Goal: Task Accomplishment & Management: Manage account settings

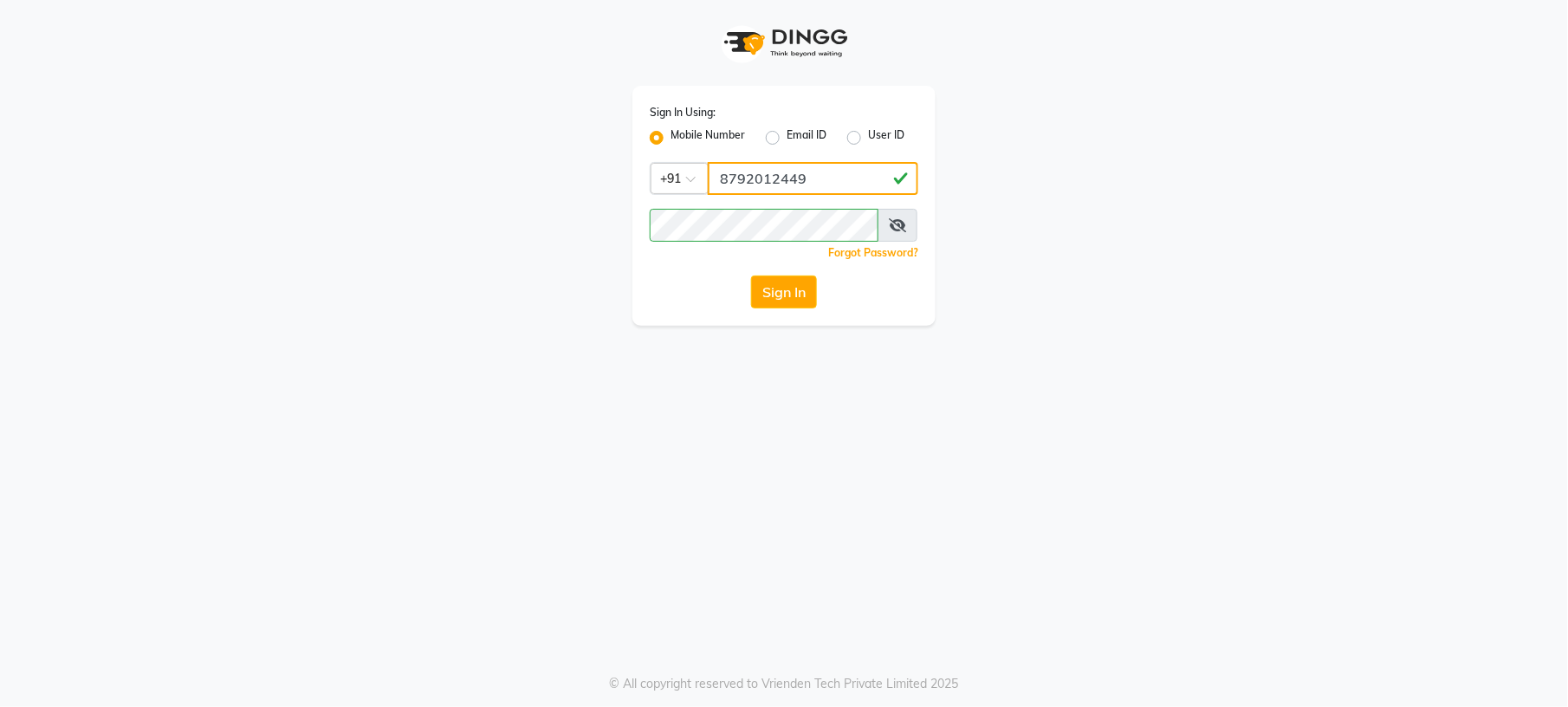
click at [809, 185] on input "8792012449" at bounding box center [813, 179] width 210 height 33
type input "9980535167"
click at [798, 289] on button "Sign In" at bounding box center [784, 292] width 66 height 33
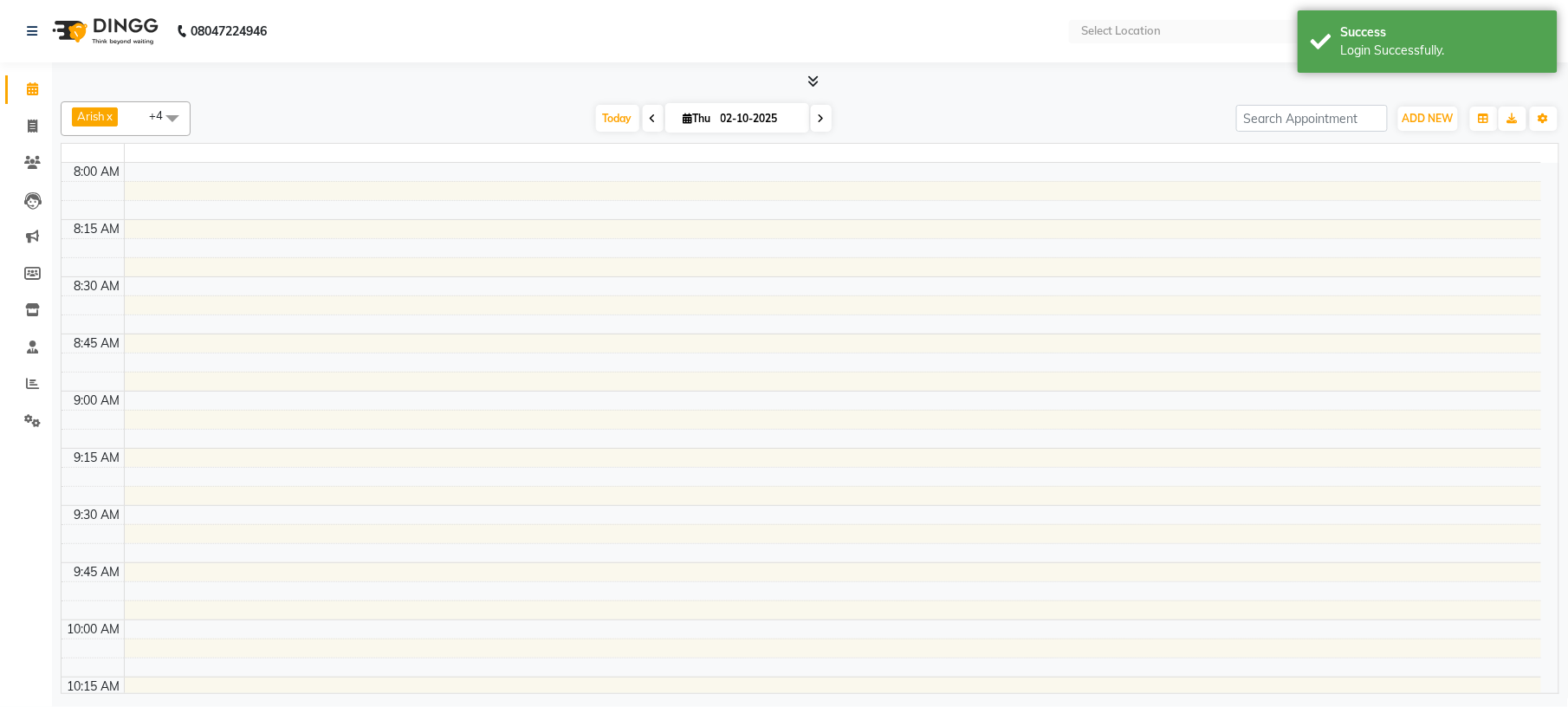
select select "en"
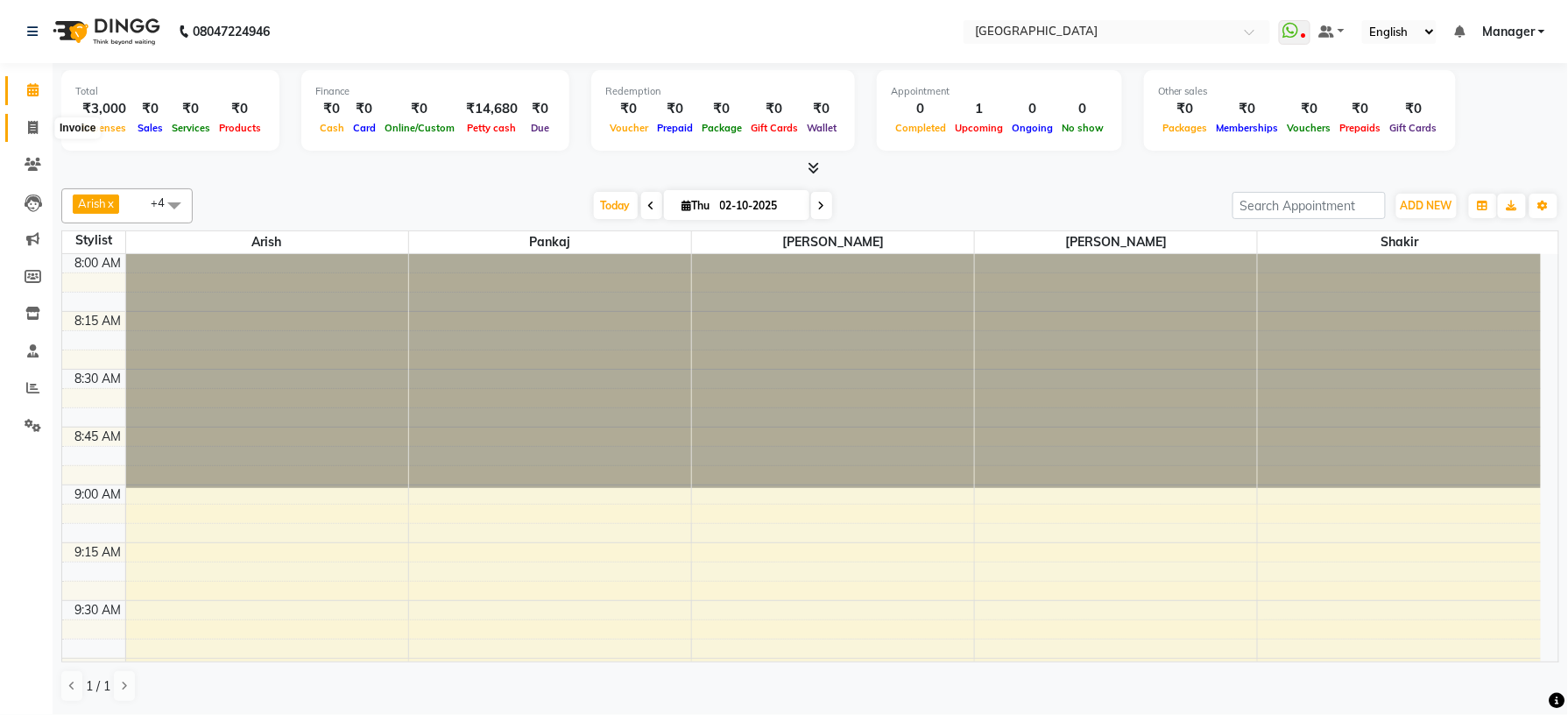
click at [23, 127] on span at bounding box center [32, 128] width 30 height 20
select select "service"
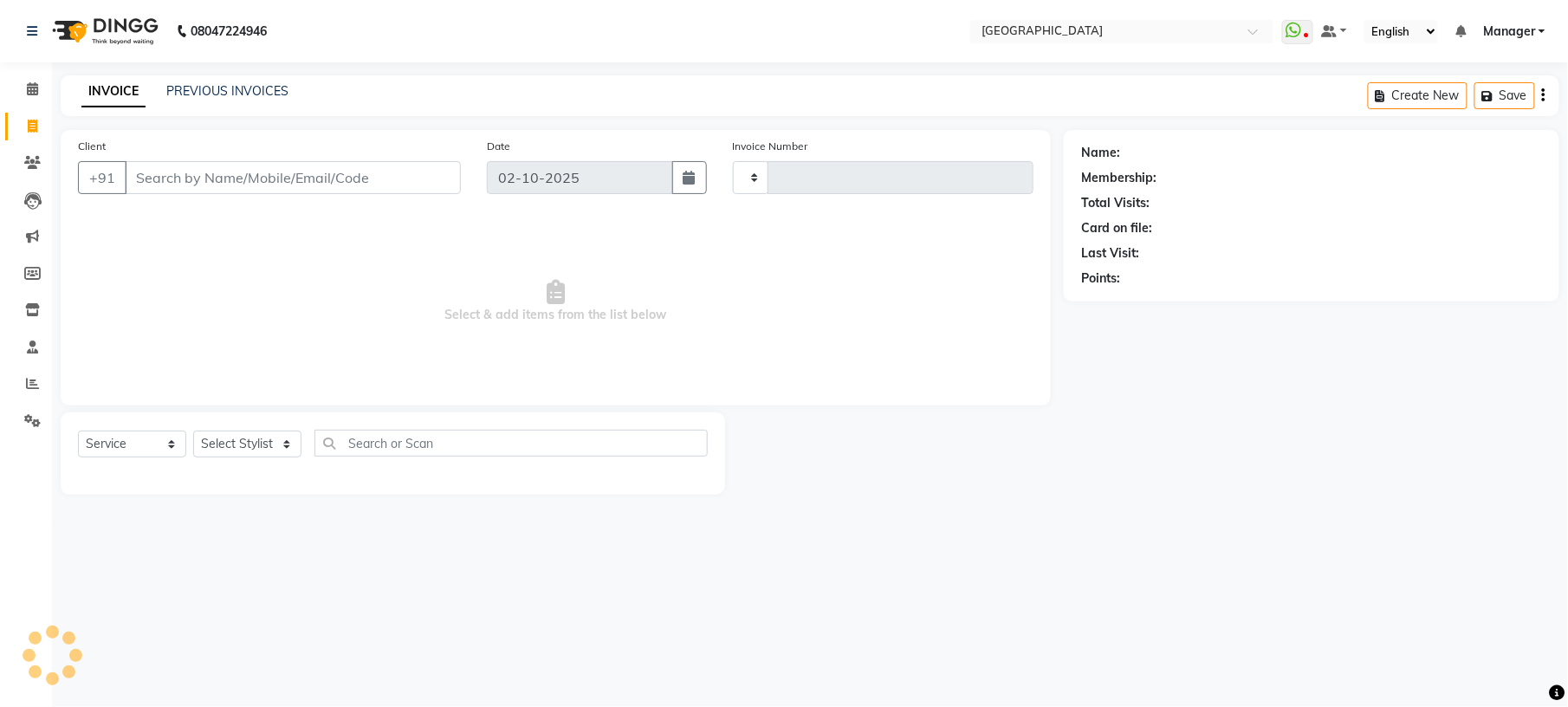
type input "1229"
select select "7871"
click at [29, 392] on span at bounding box center [32, 384] width 30 height 20
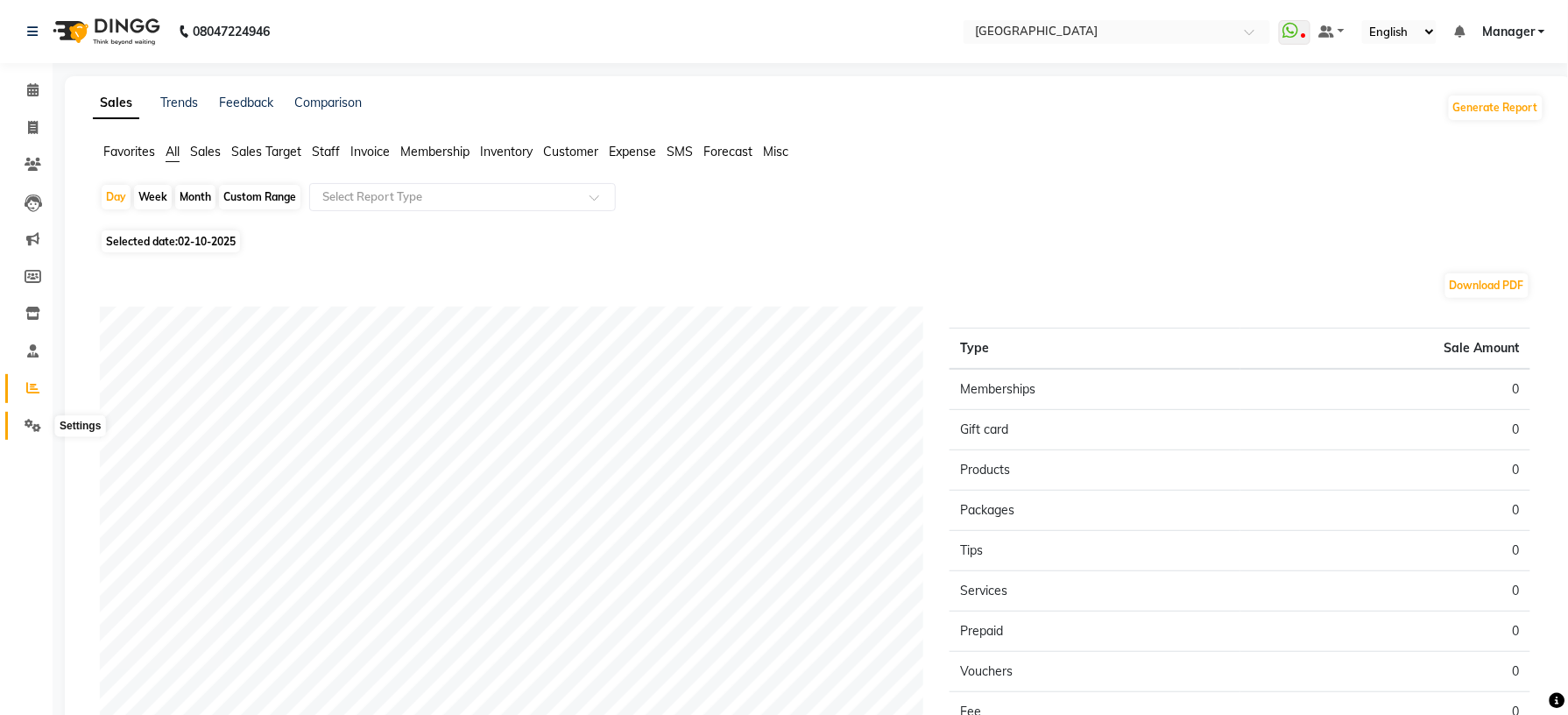
click at [35, 420] on icon at bounding box center [33, 426] width 17 height 13
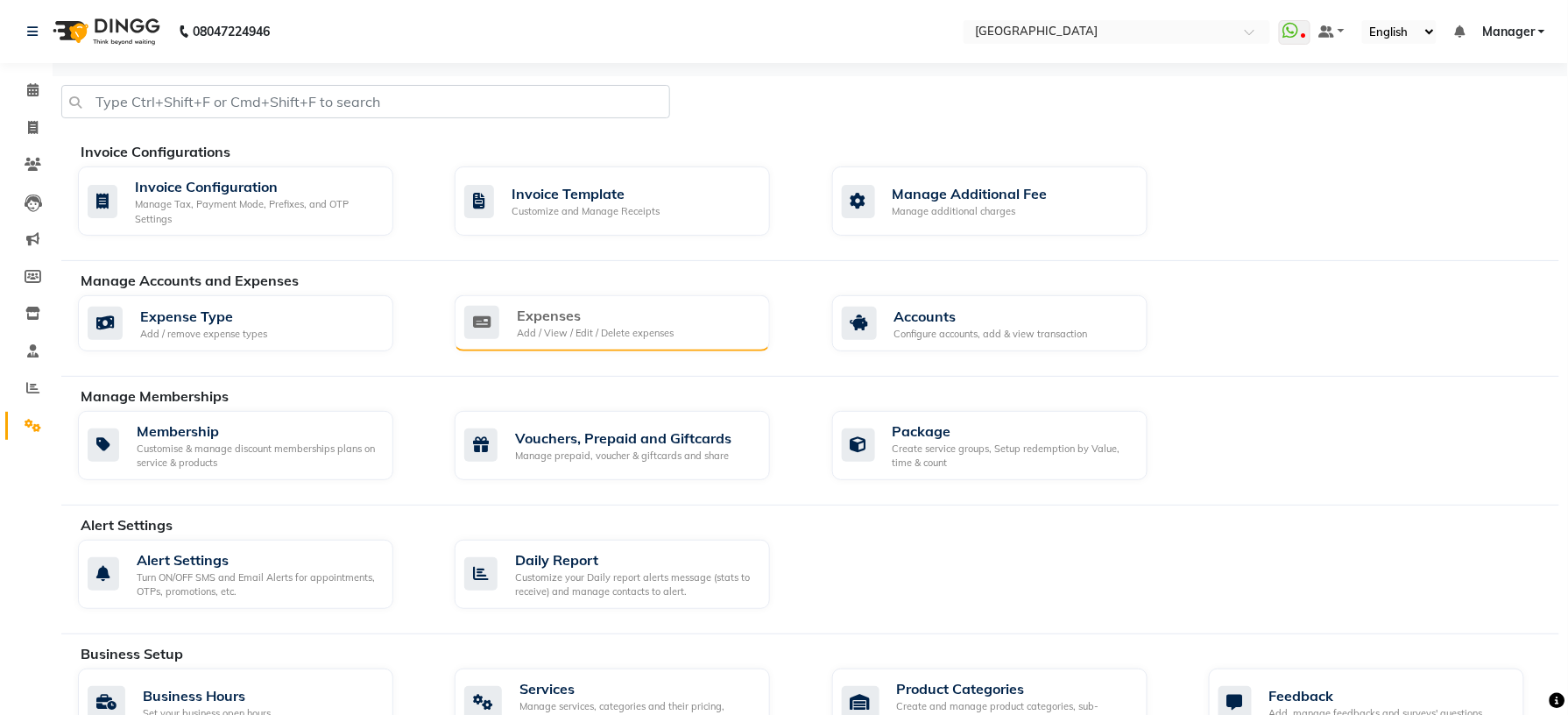
click at [625, 313] on div "Expenses" at bounding box center [595, 315] width 157 height 21
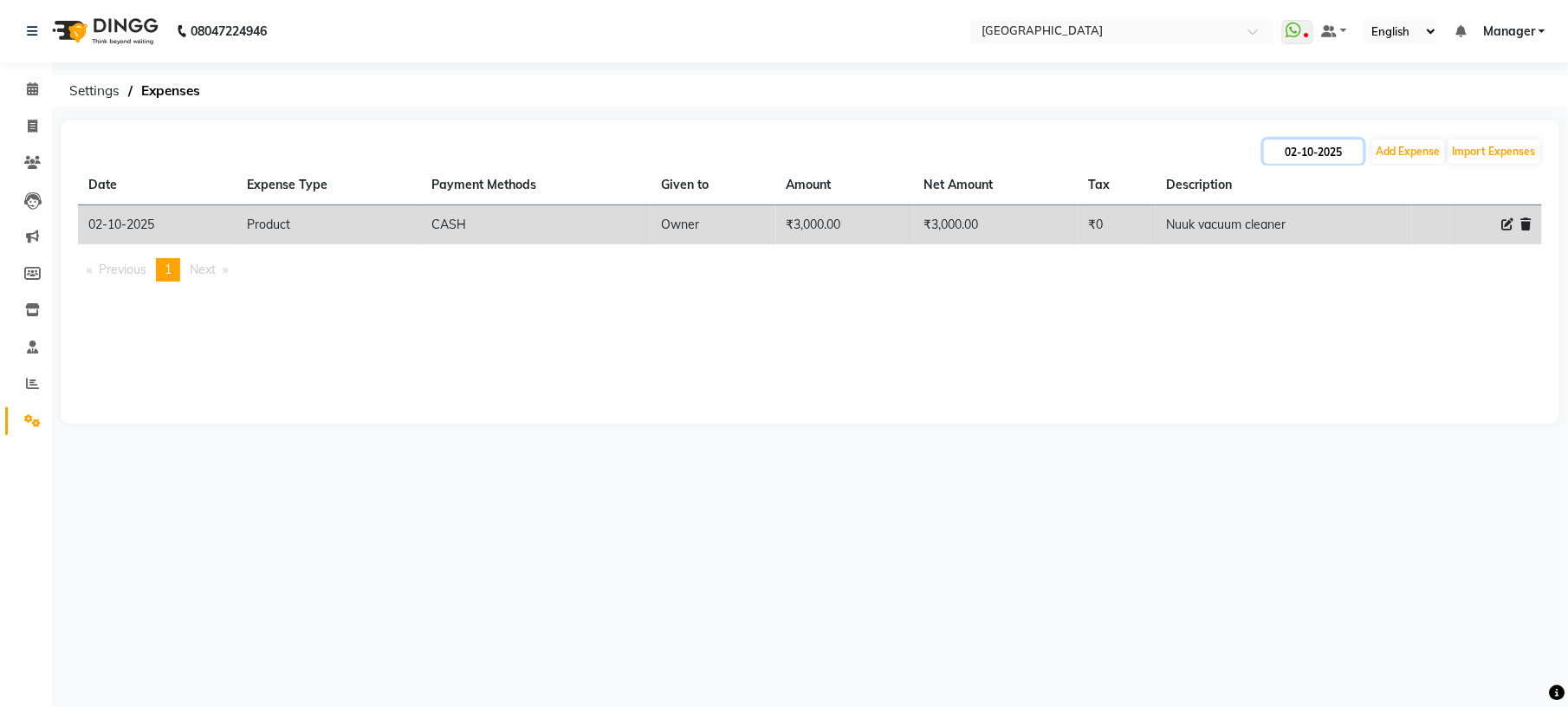
click at [1320, 150] on input "02-10-2025" at bounding box center [1313, 151] width 99 height 25
select select "10"
select select "2025"
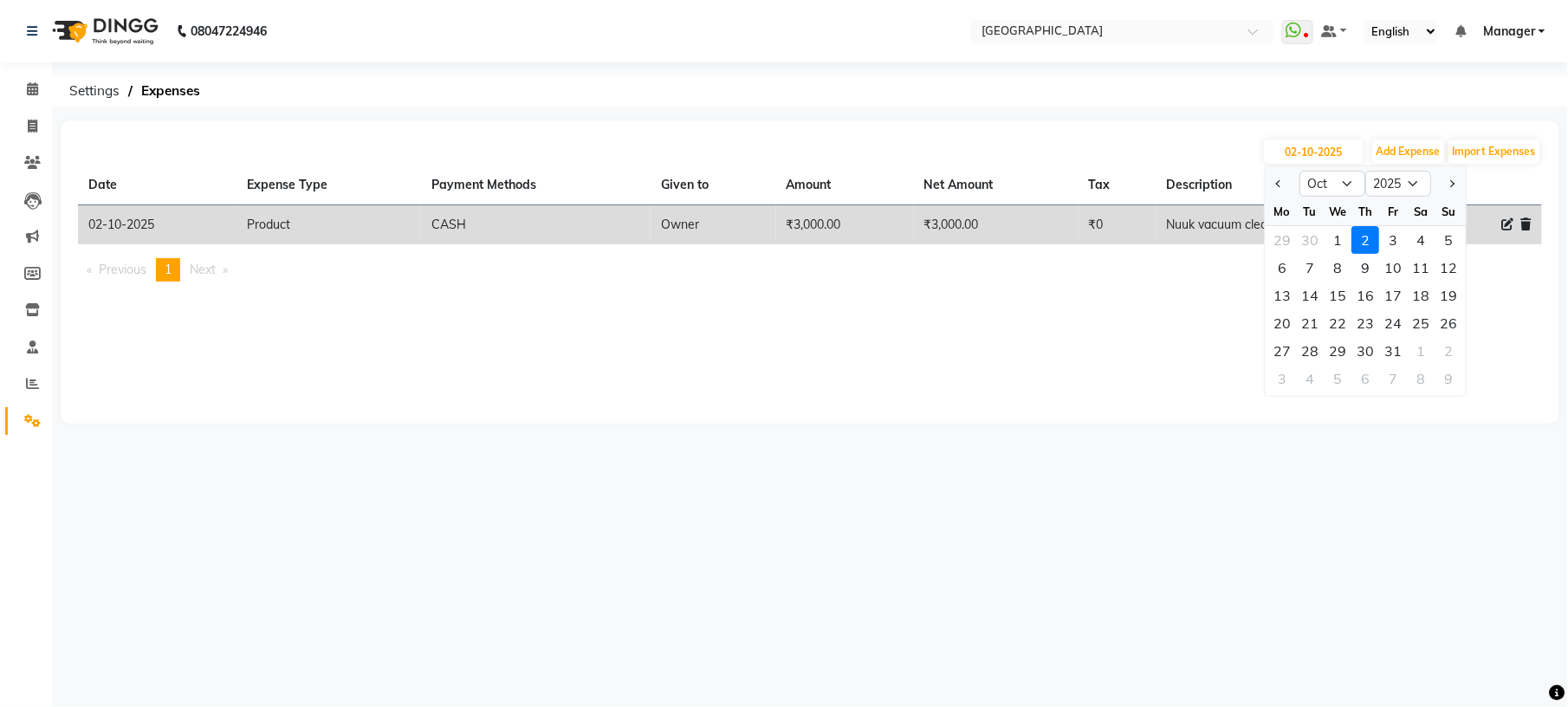
click at [1095, 394] on div "[DATE] Jan Feb Mar Apr May Jun [DATE] Aug Sep Oct Nov [DATE] 2016 2017 2018 201…" at bounding box center [810, 272] width 1499 height 303
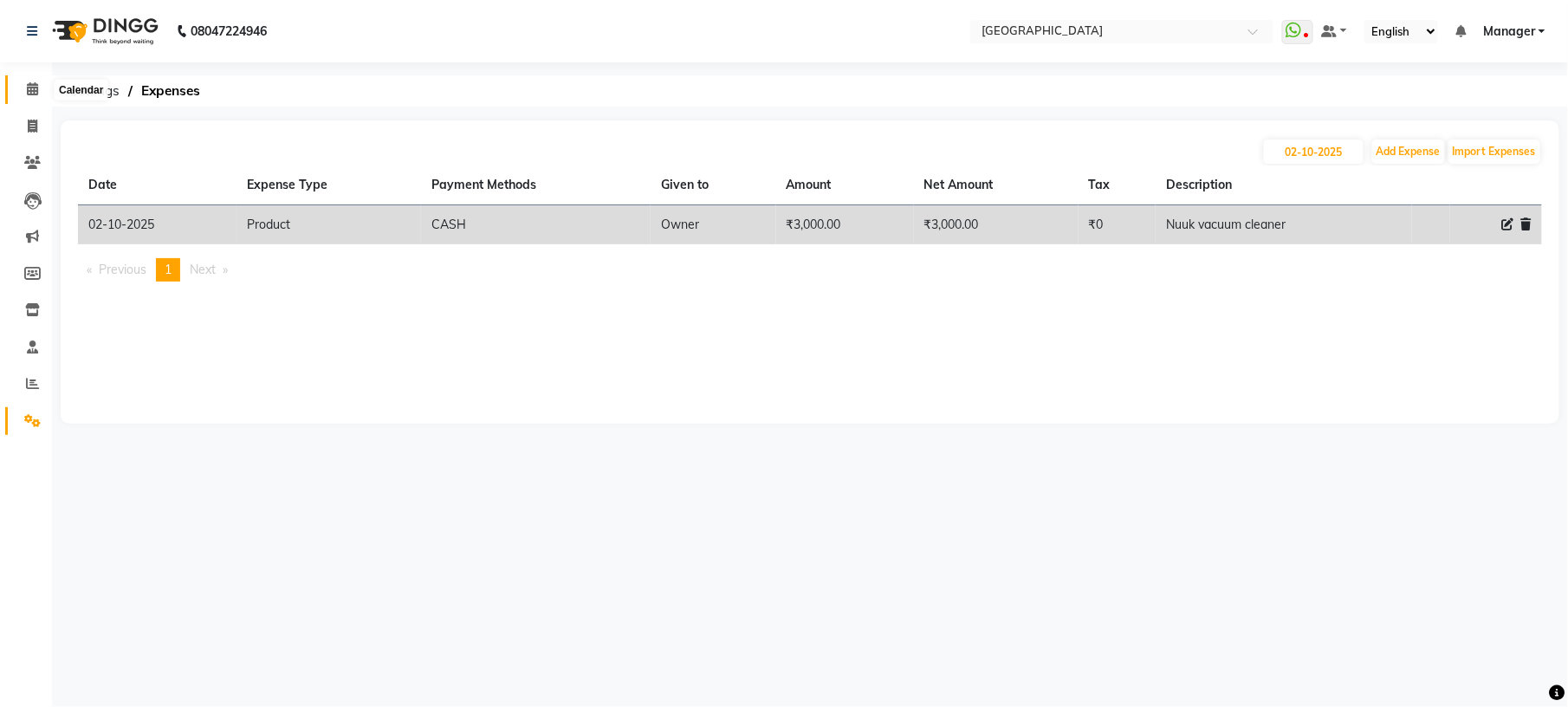
click at [35, 87] on icon at bounding box center [32, 88] width 11 height 13
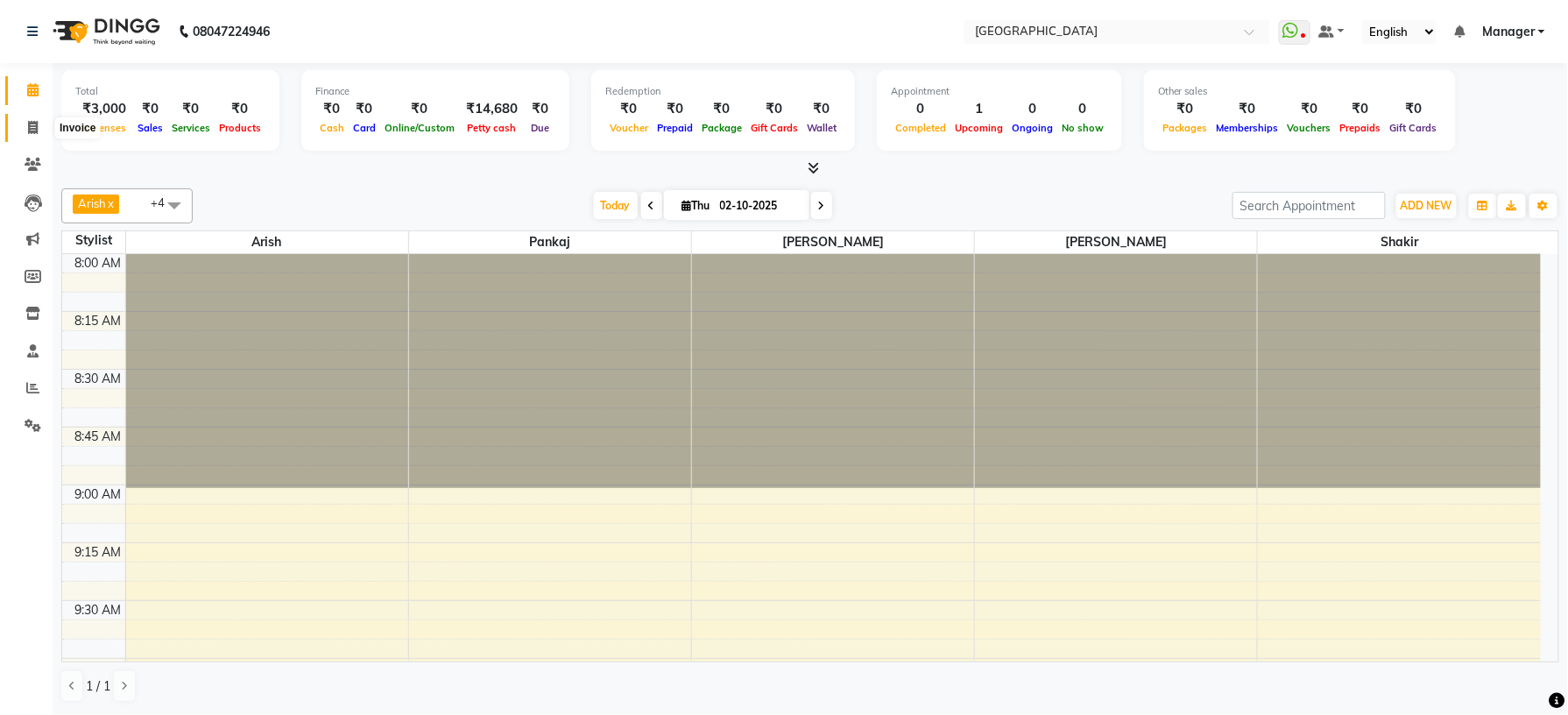
click at [33, 130] on icon at bounding box center [32, 127] width 9 height 13
select select "service"
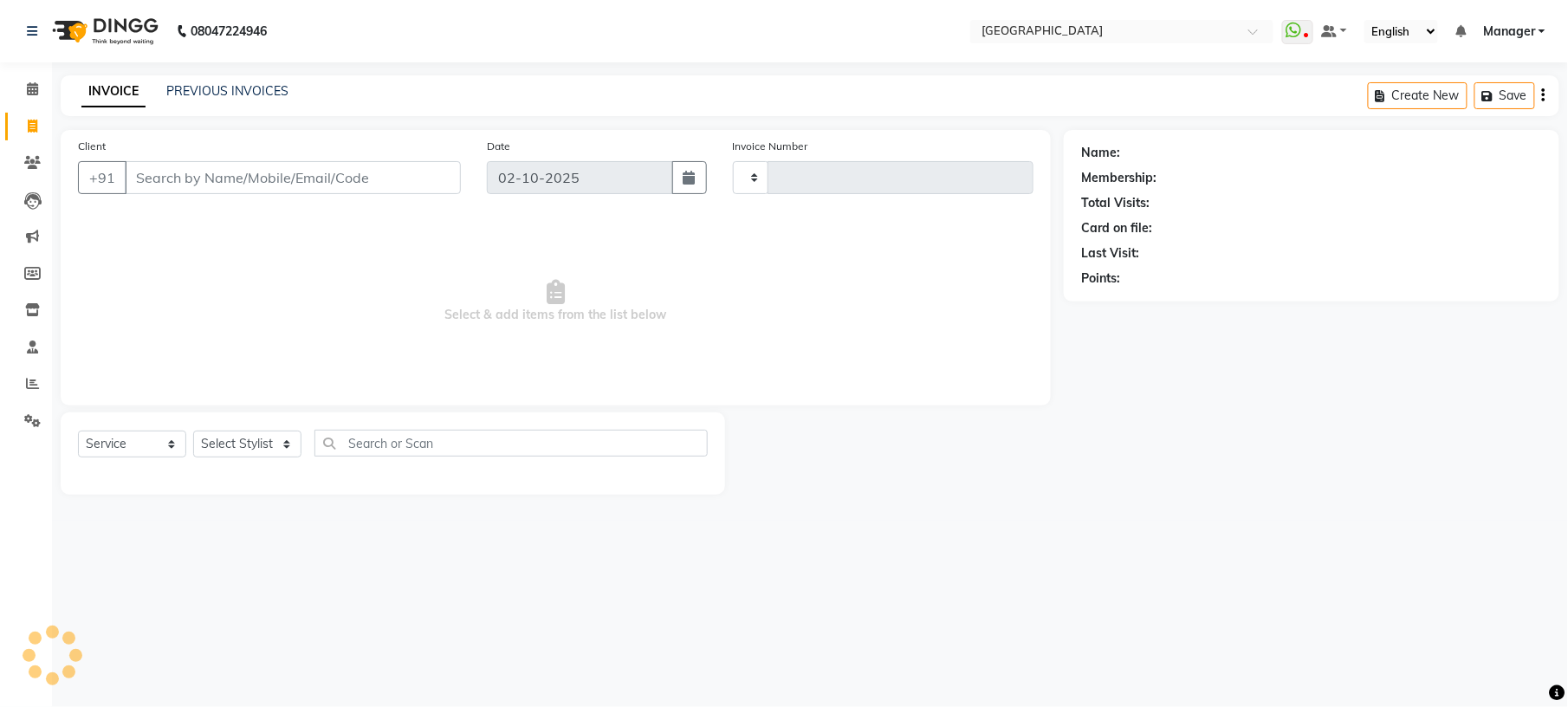
type input "1229"
select select "7871"
click at [234, 83] on link "PREVIOUS INVOICES" at bounding box center [228, 90] width 122 height 15
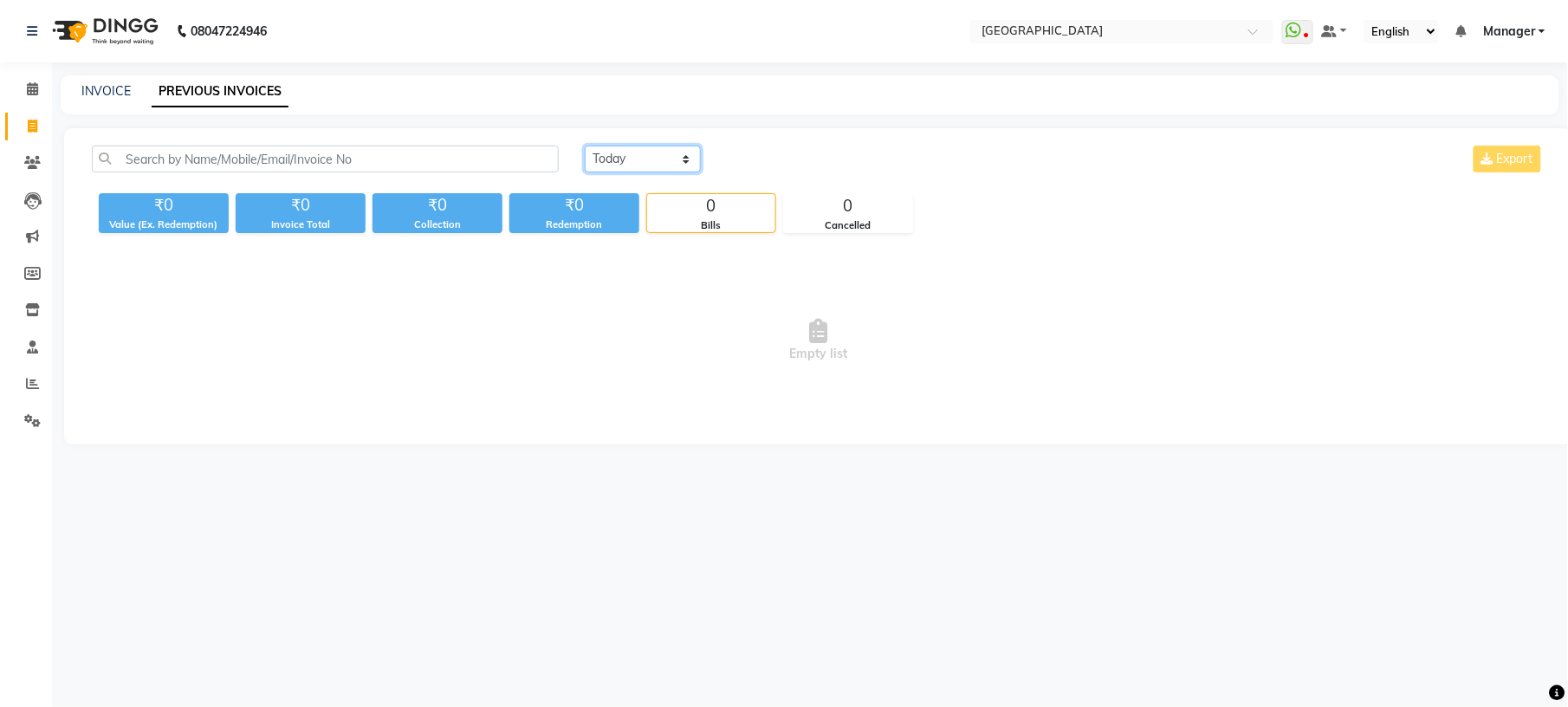
click at [639, 150] on select "[DATE] [DATE] Custom Range" at bounding box center [642, 159] width 116 height 26
select select "[DATE]"
click at [585, 146] on select "[DATE] [DATE] Custom Range" at bounding box center [642, 159] width 116 height 26
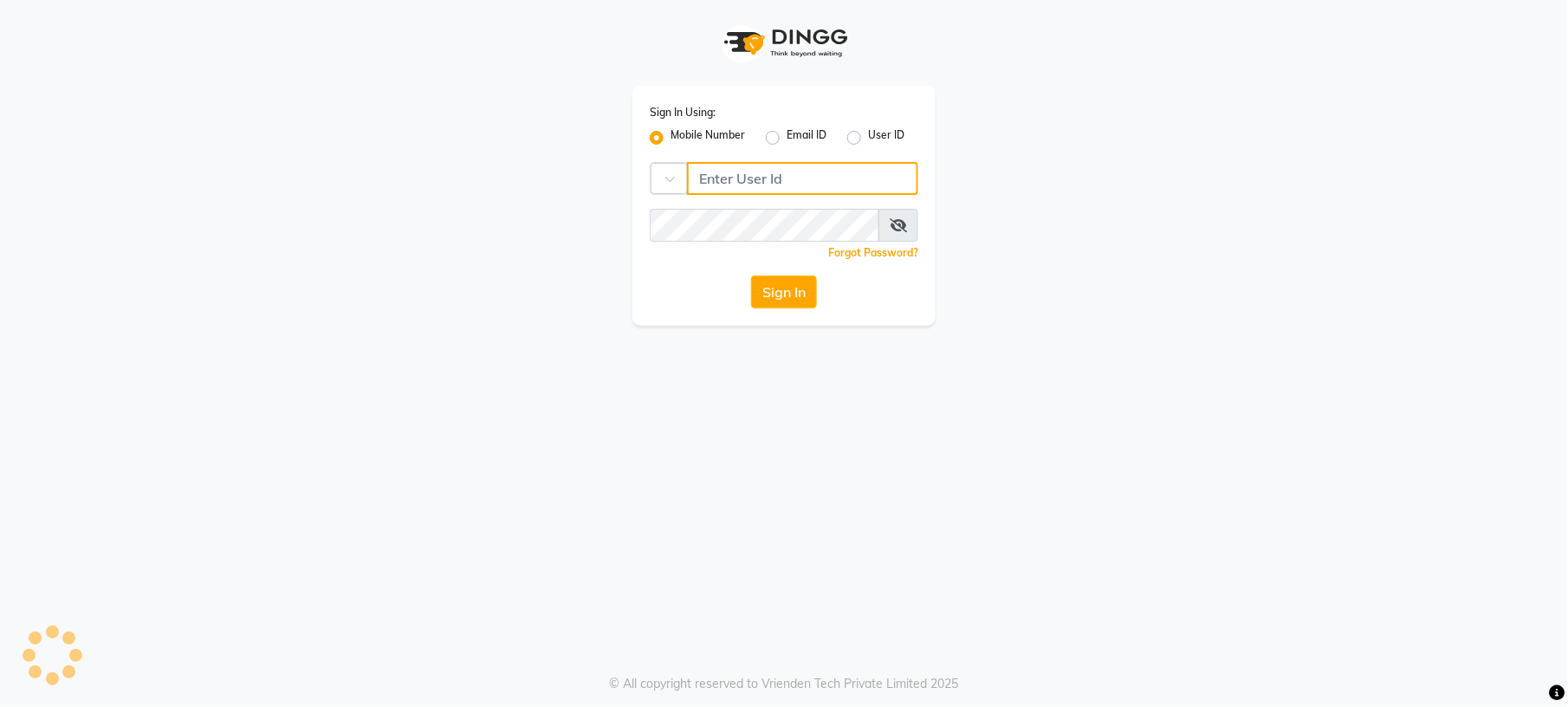
type input "9980535167"
